Goal: Transaction & Acquisition: Purchase product/service

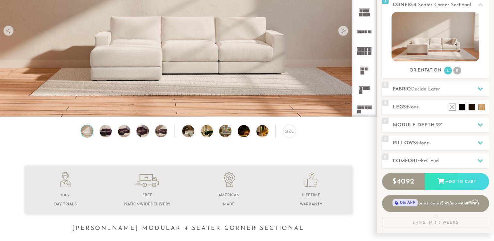
scroll to position [96, 0]
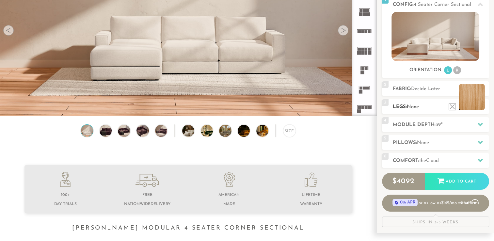
click at [482, 109] on li at bounding box center [472, 97] width 26 height 26
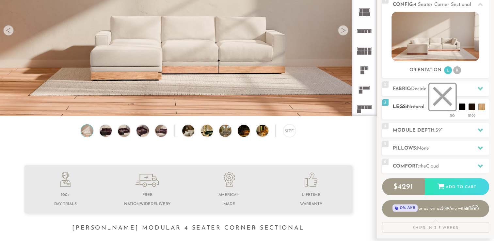
click at [451, 108] on li at bounding box center [442, 97] width 26 height 26
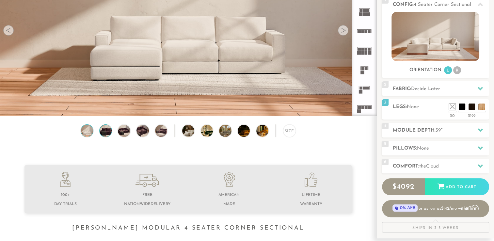
click at [104, 135] on img at bounding box center [105, 131] width 15 height 12
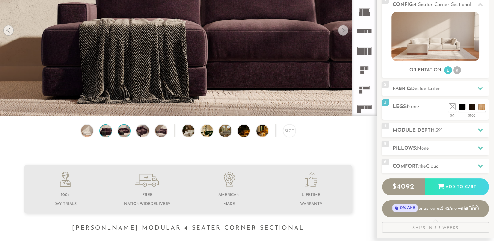
click at [127, 136] on img at bounding box center [124, 131] width 15 height 12
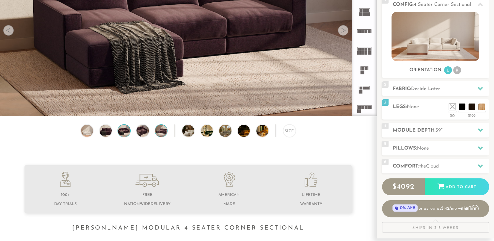
click at [157, 137] on img at bounding box center [161, 131] width 15 height 12
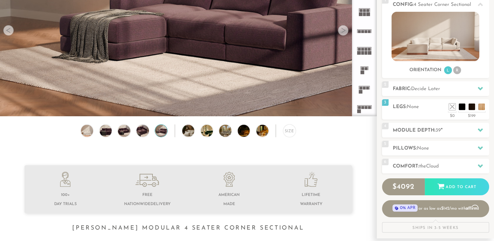
click at [184, 138] on div "Size" at bounding box center [188, 132] width 376 height 16
click at [187, 134] on img at bounding box center [193, 131] width 22 height 12
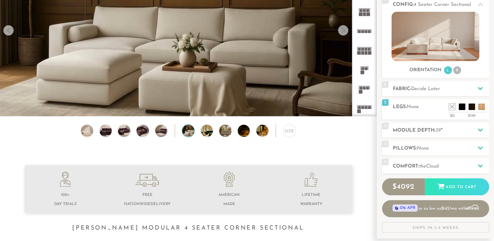
click at [205, 139] on div "Size" at bounding box center [188, 132] width 376 height 16
click at [209, 139] on div "Size" at bounding box center [188, 132] width 376 height 16
click at [209, 136] on img at bounding box center [212, 131] width 22 height 12
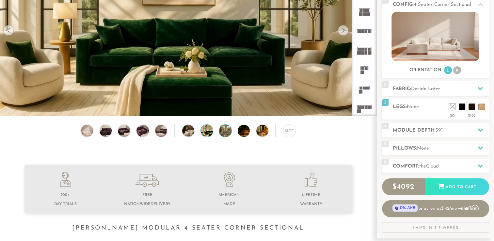
click at [227, 132] on img at bounding box center [230, 131] width 22 height 12
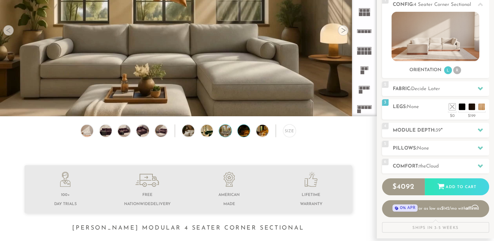
click at [241, 135] on img at bounding box center [249, 131] width 22 height 12
